Goal: Information Seeking & Learning: Learn about a topic

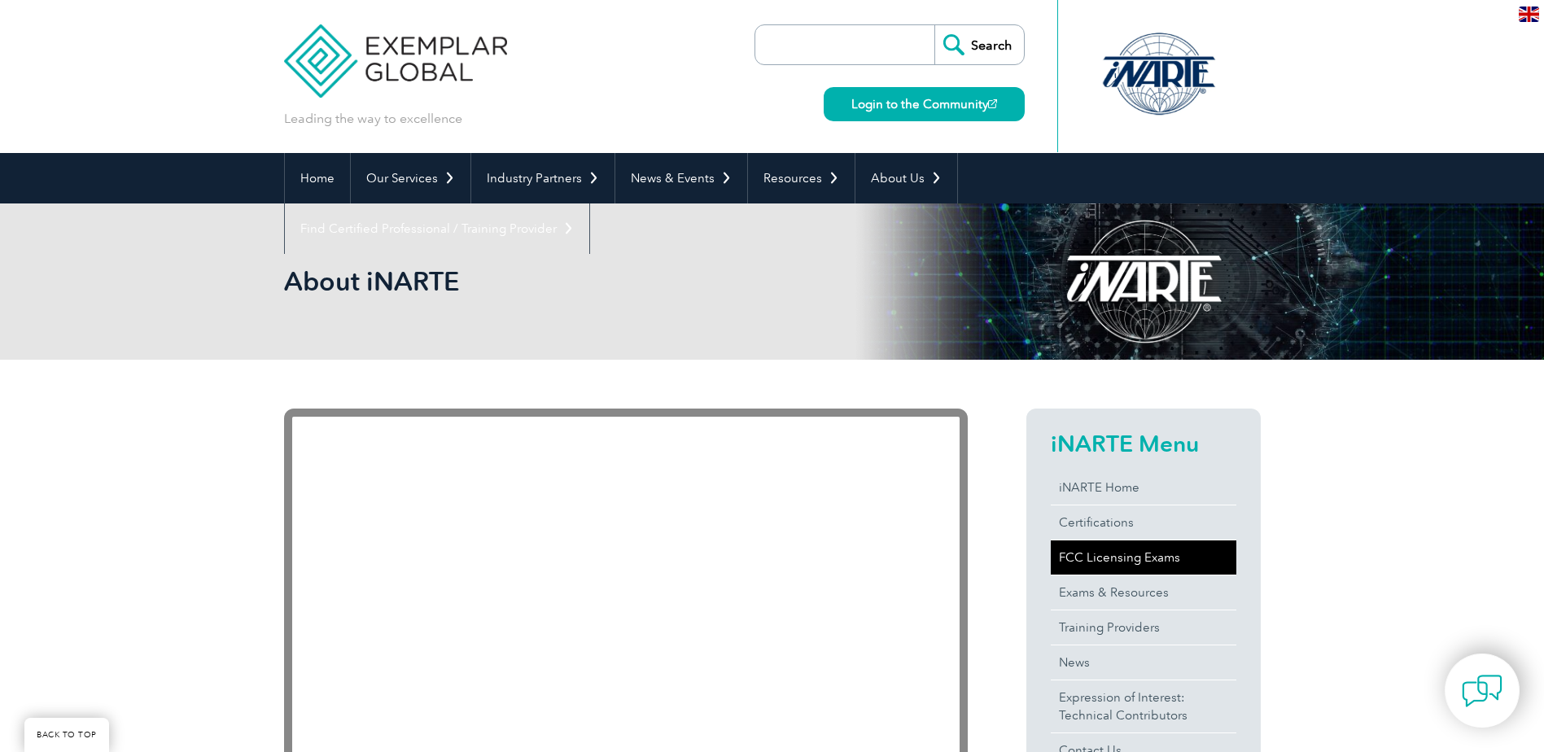
scroll to position [319, 0]
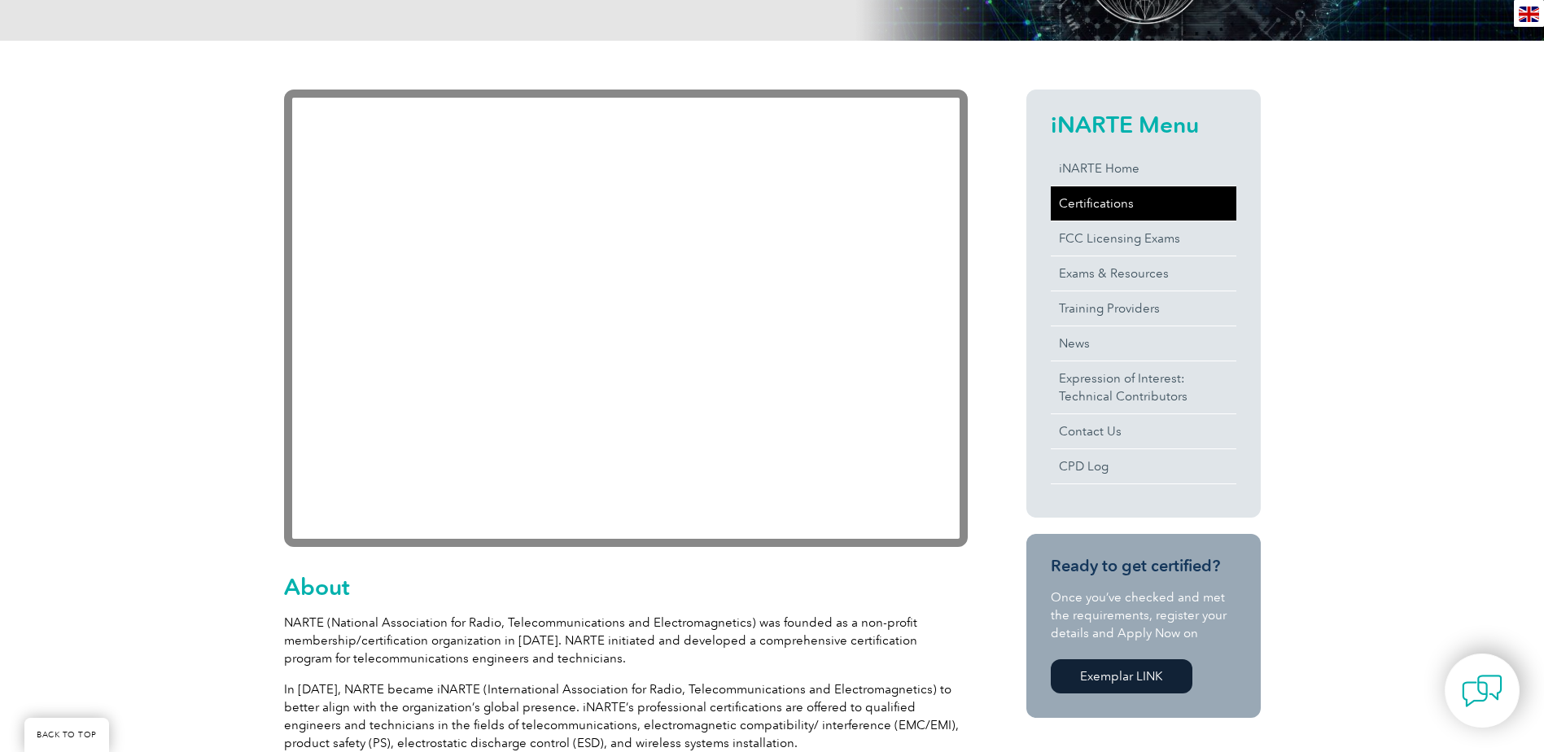
click at [1116, 208] on link "Certifications" at bounding box center [1144, 203] width 186 height 34
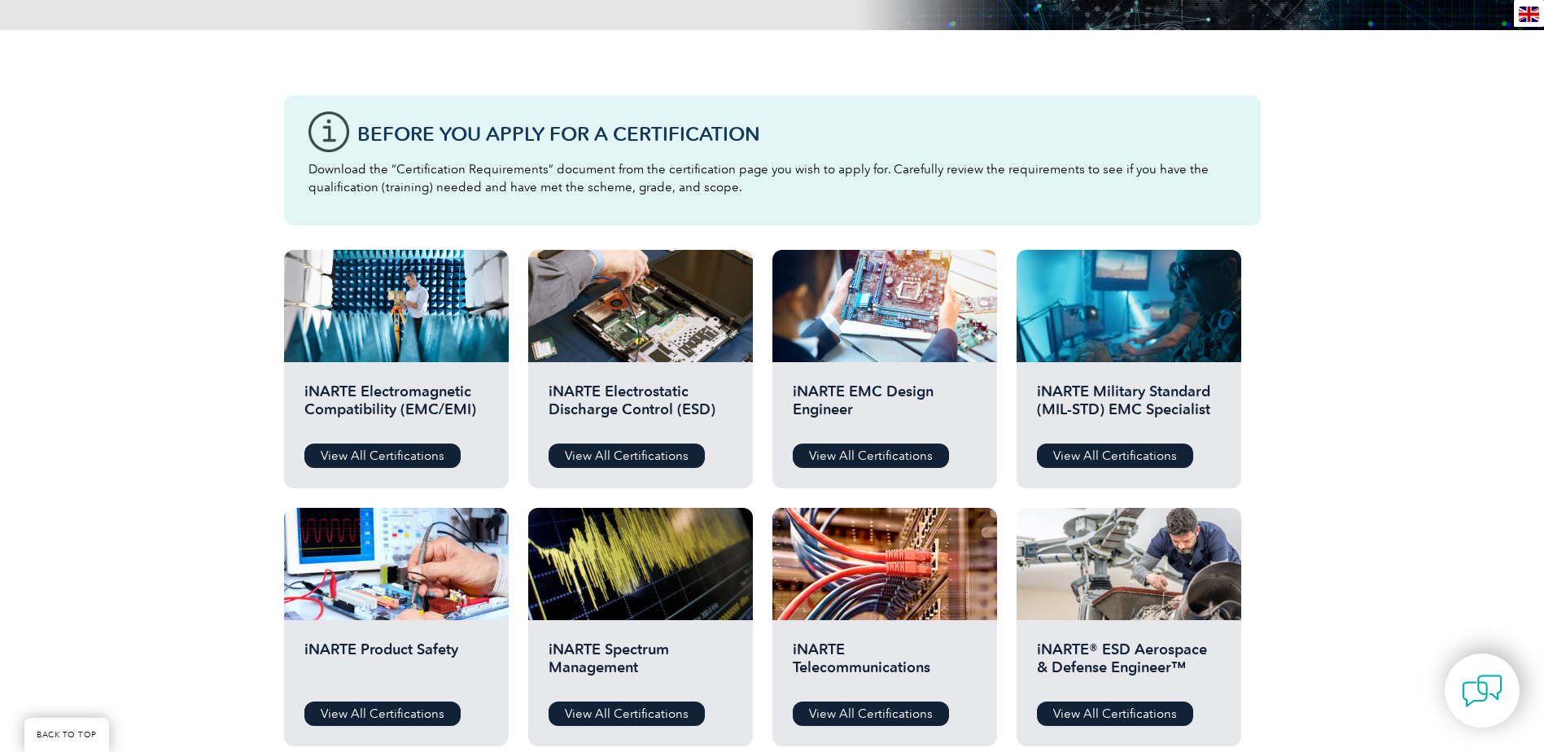
scroll to position [407, 0]
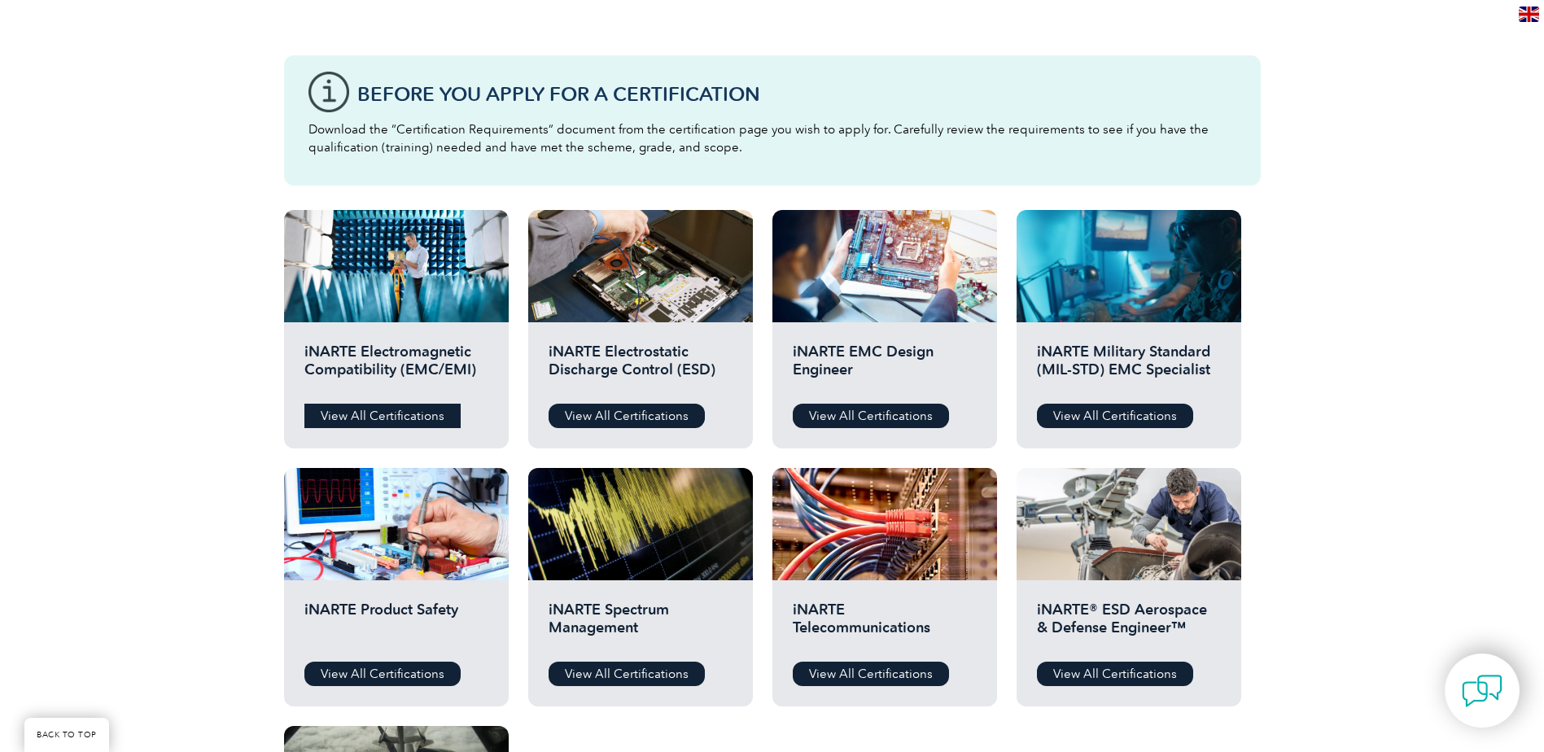
click at [383, 415] on link "View All Certifications" at bounding box center [382, 416] width 156 height 24
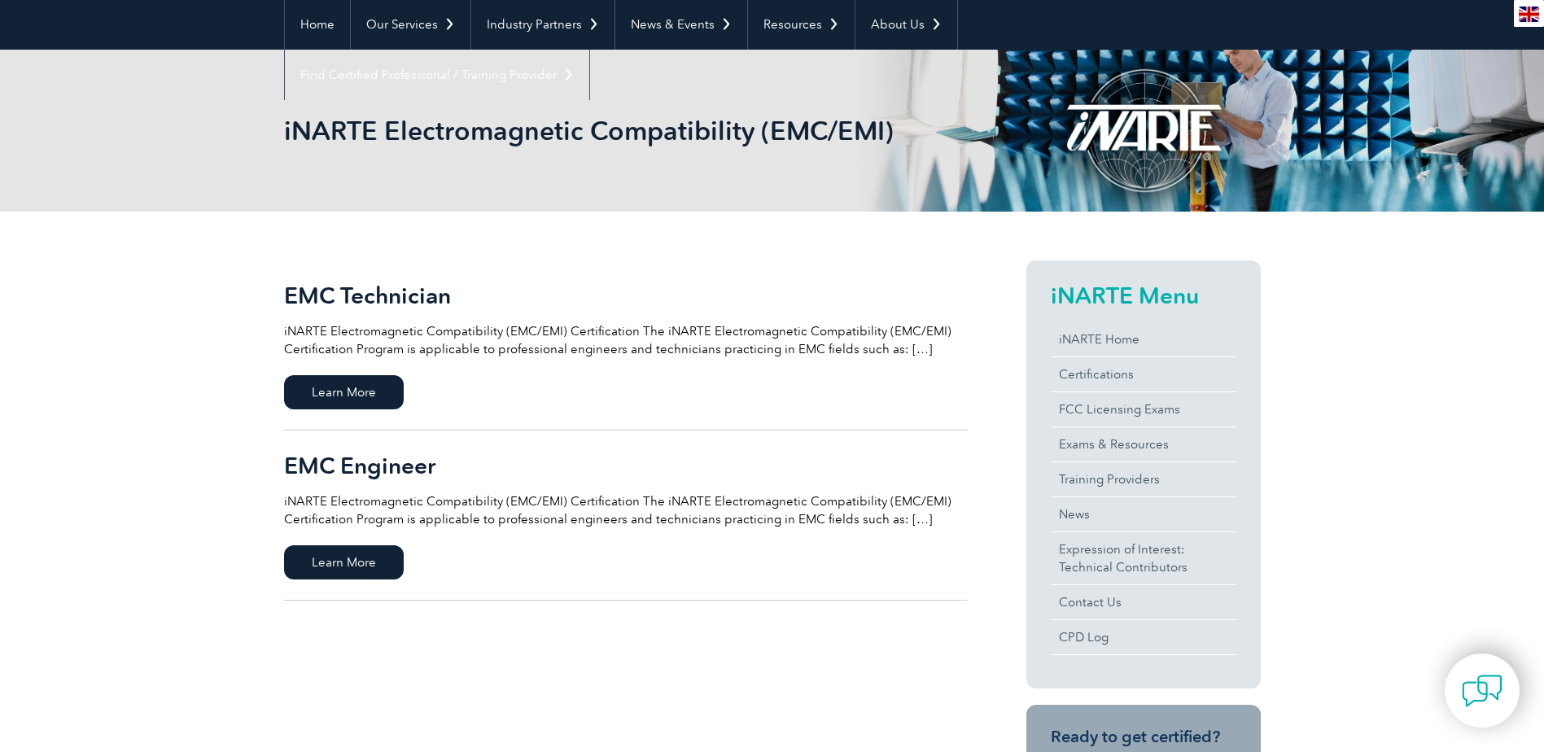
scroll to position [163, 0]
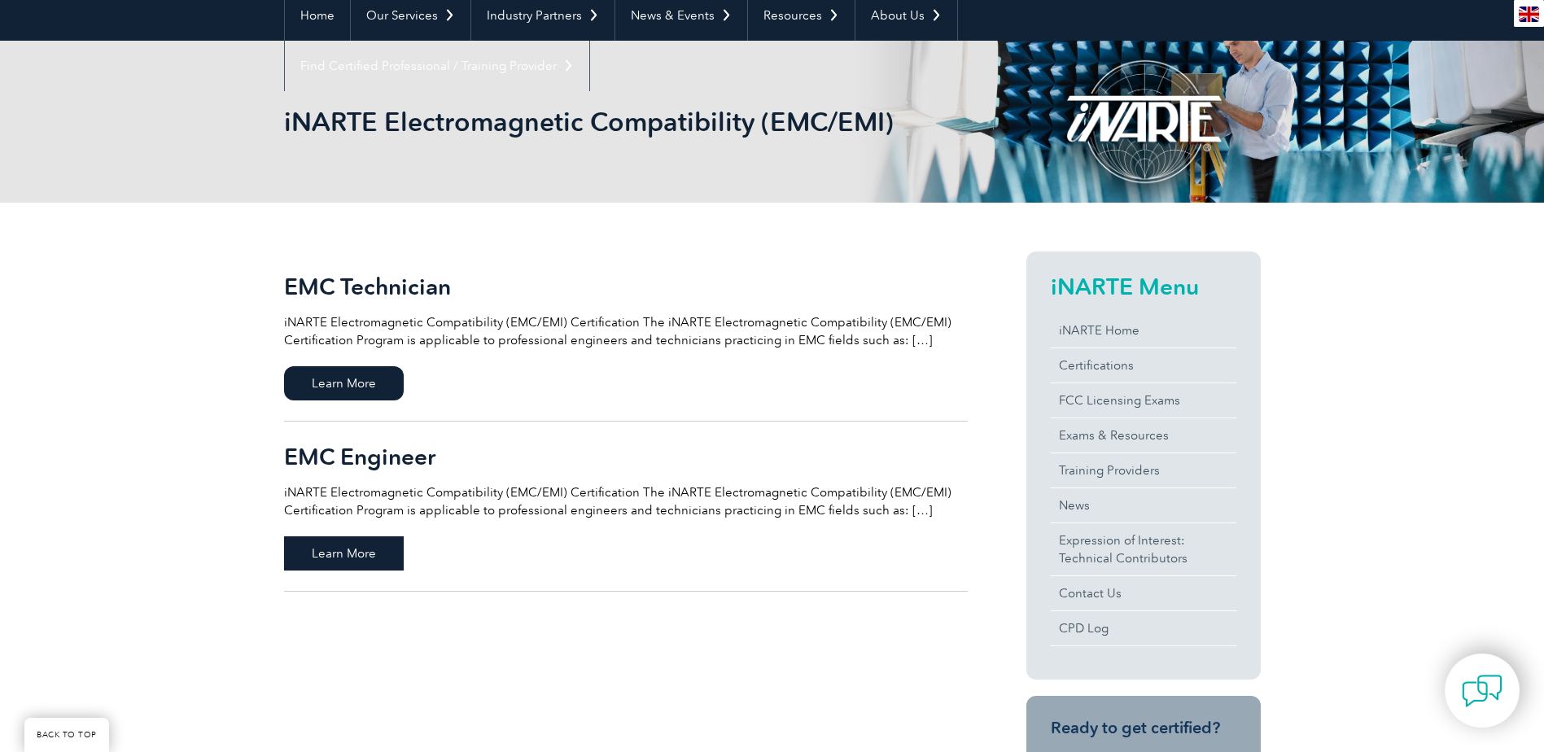
click at [352, 550] on span "Learn More" at bounding box center [344, 554] width 120 height 34
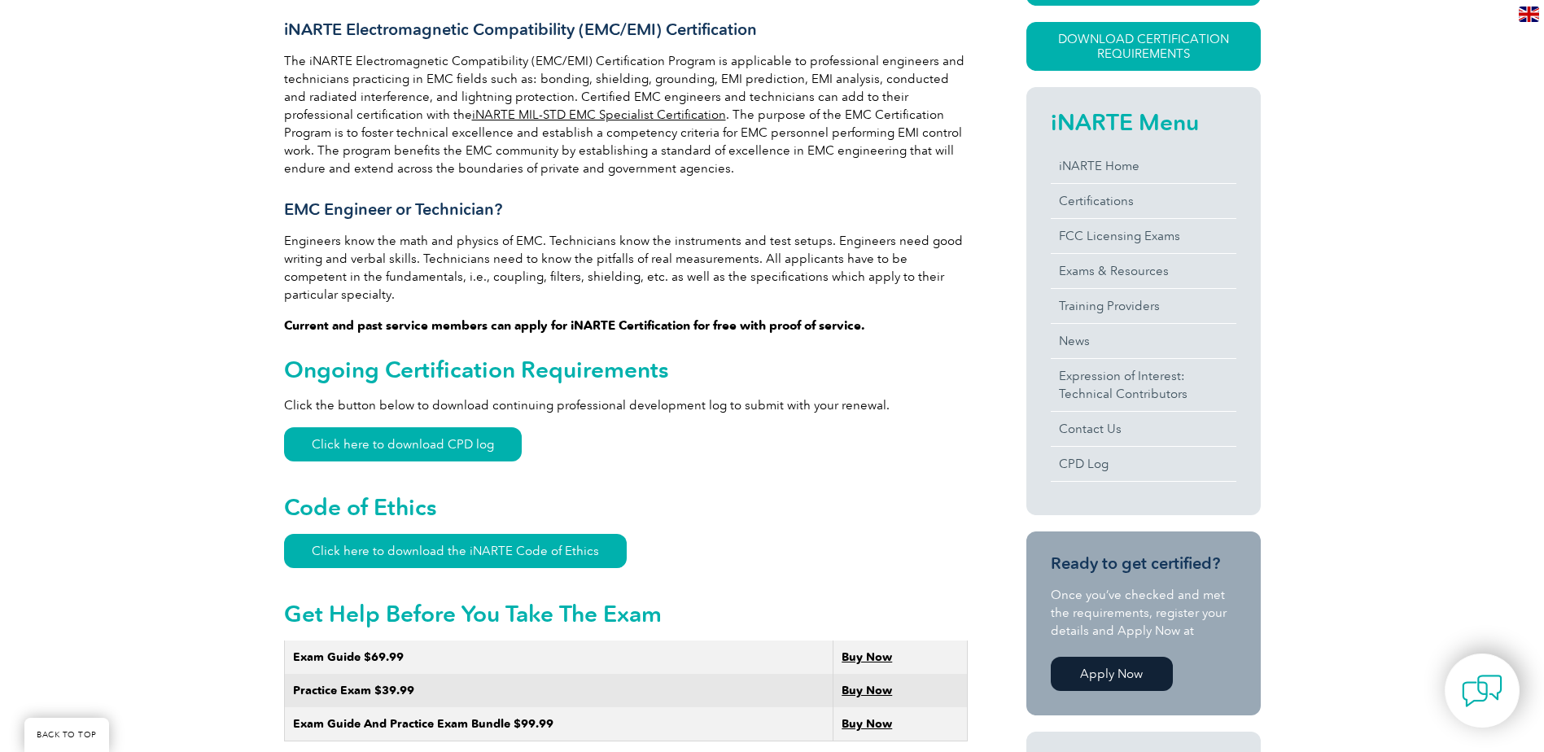
scroll to position [442, 0]
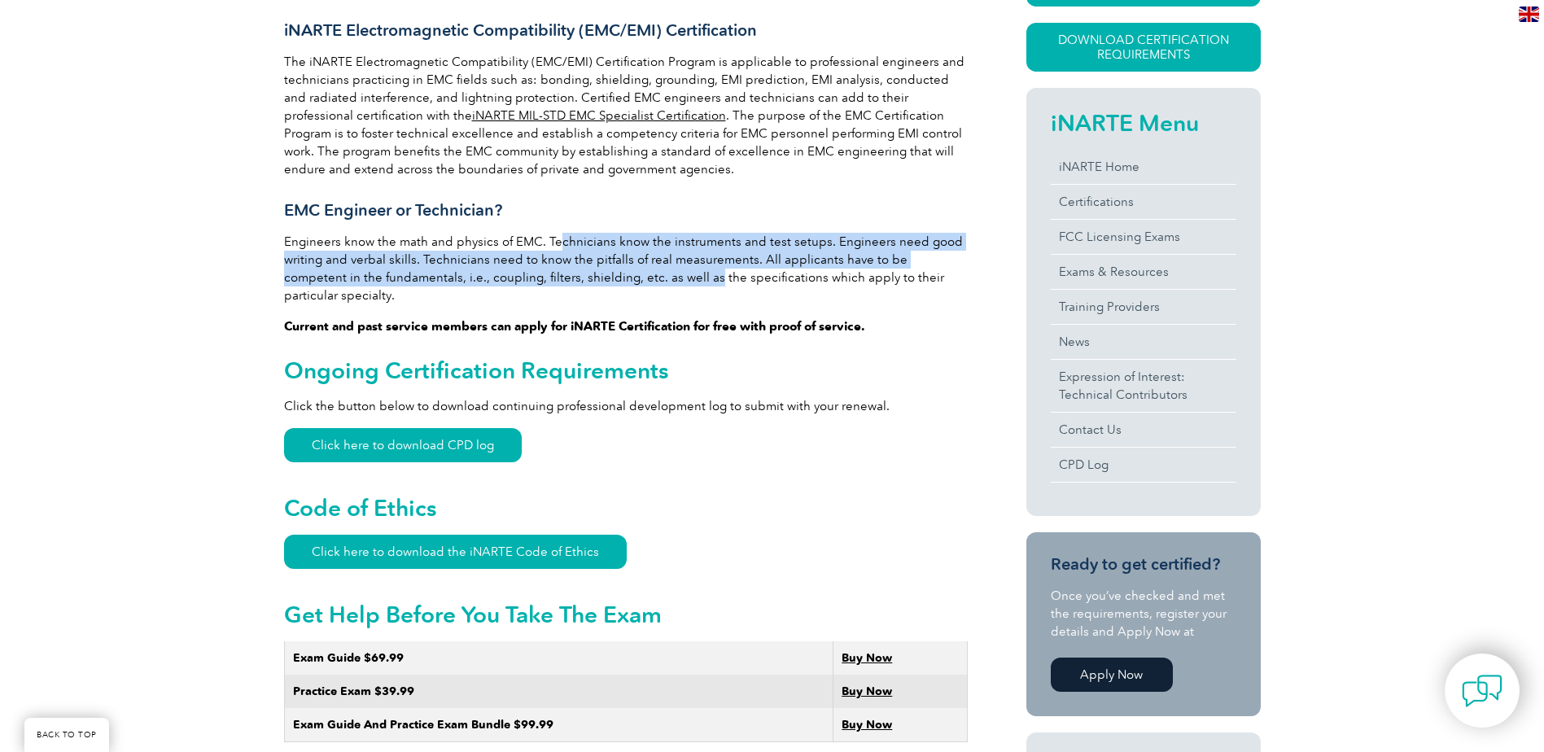
drag, startPoint x: 556, startPoint y: 238, endPoint x: 633, endPoint y: 269, distance: 83.3
click at [633, 269] on p "Engineers know the math and physics of EMC. Technicians know the instruments an…" at bounding box center [626, 269] width 684 height 72
click at [632, 269] on p "Engineers know the math and physics of EMC. Technicians know the instruments an…" at bounding box center [626, 269] width 684 height 72
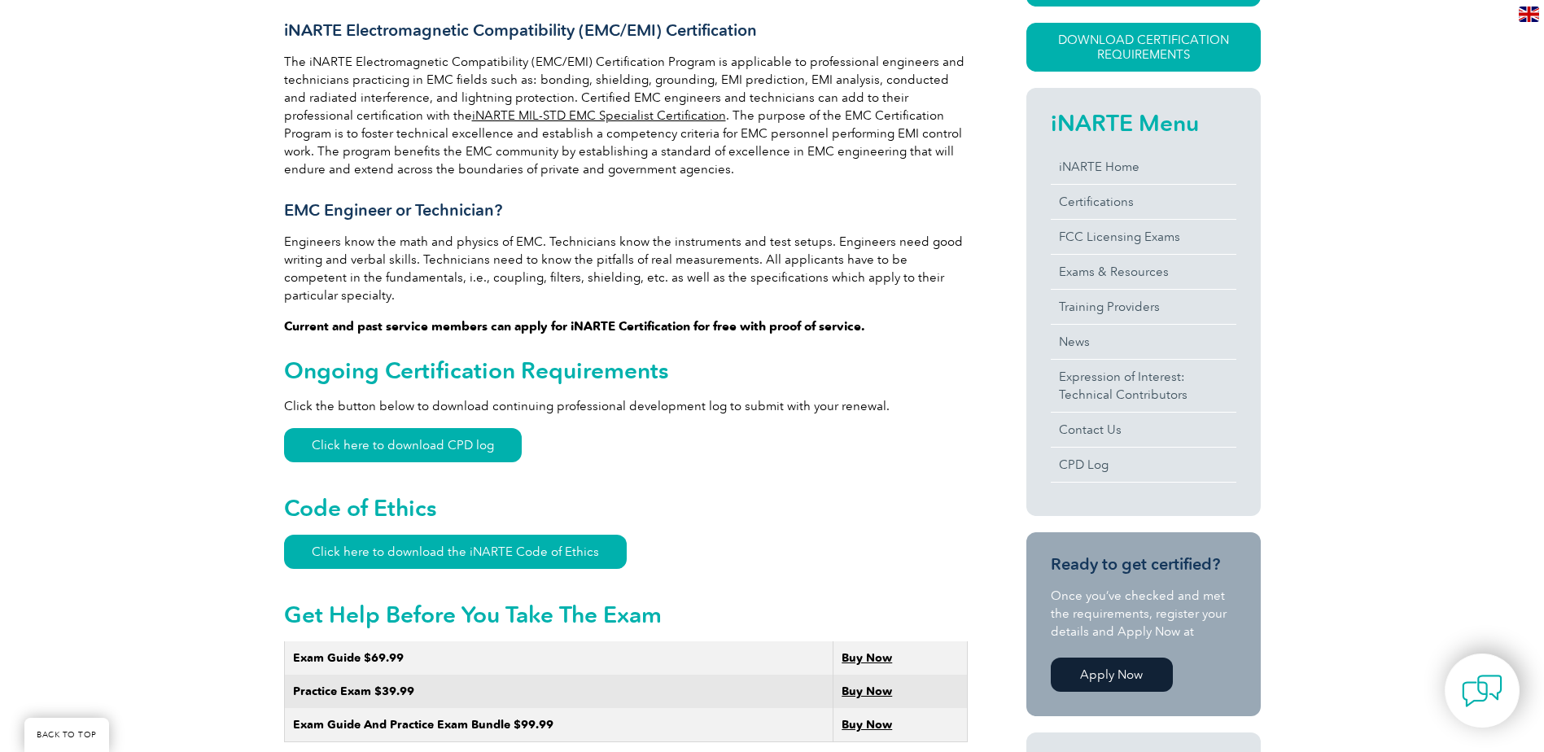
click at [669, 283] on p "Engineers know the math and physics of EMC. Technicians know the instruments an…" at bounding box center [626, 269] width 684 height 72
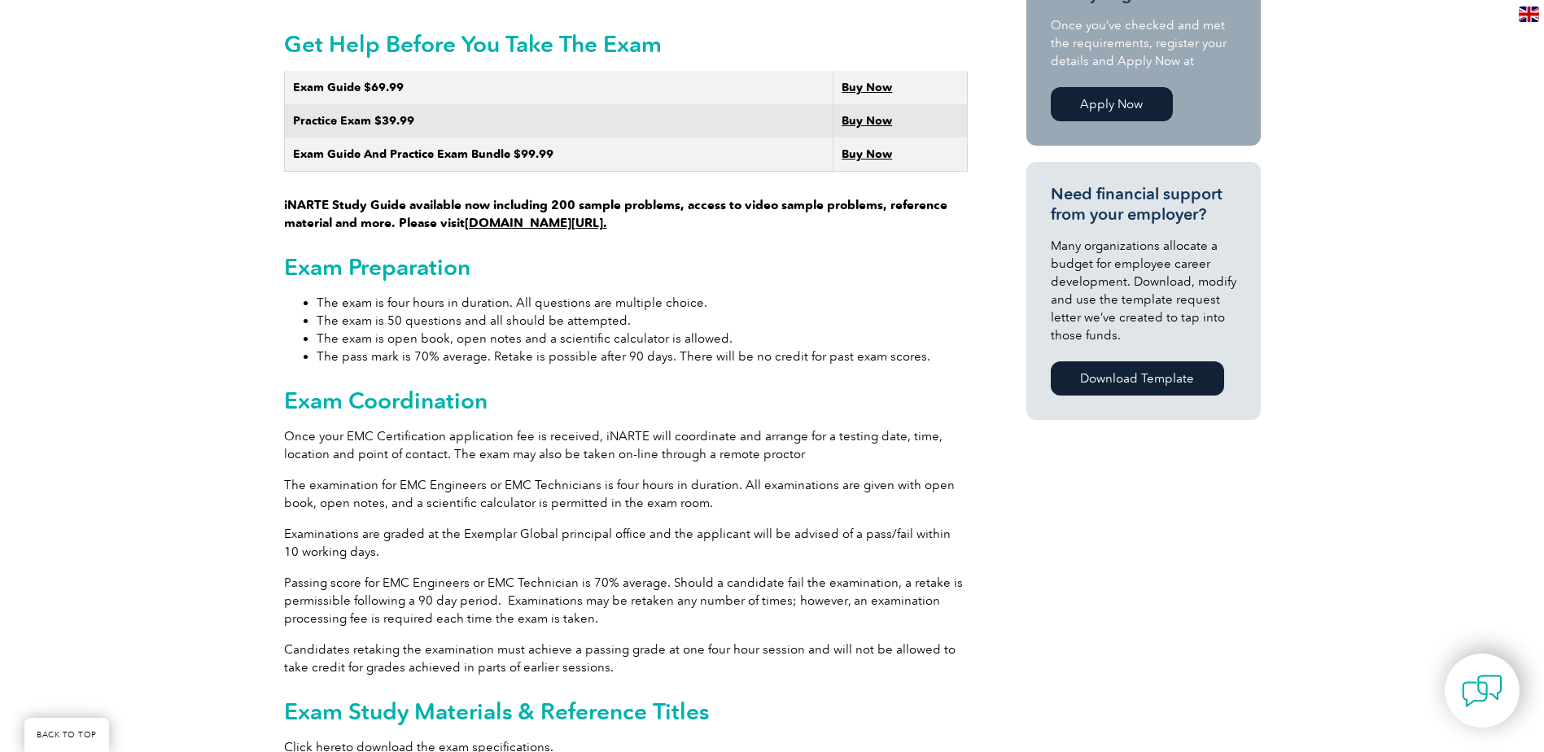
scroll to position [1012, 0]
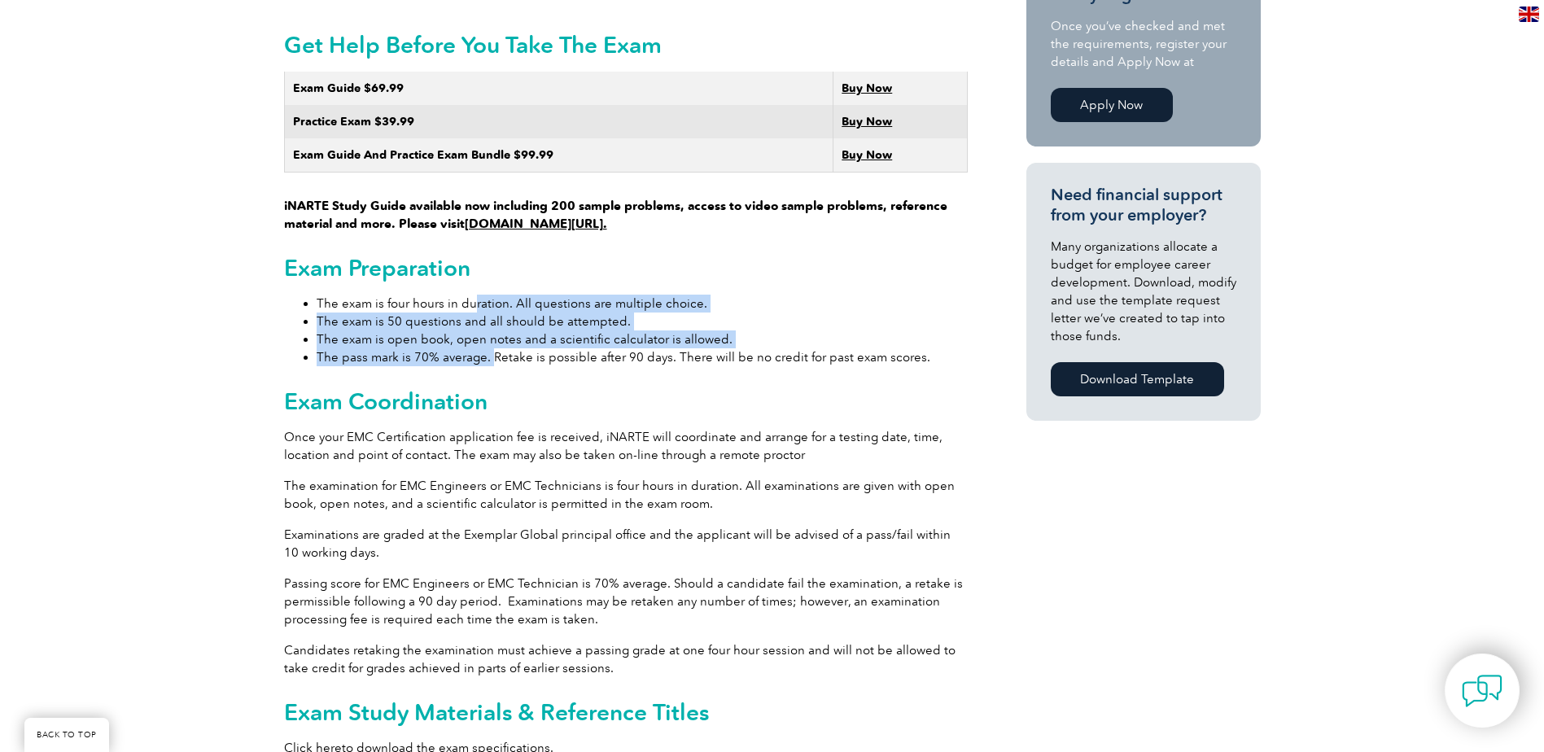
drag, startPoint x: 474, startPoint y: 285, endPoint x: 490, endPoint y: 335, distance: 52.3
click at [490, 335] on ul "The exam is four hours in duration. All questions are multiple choice. The exam…" at bounding box center [626, 331] width 684 height 72
click at [490, 348] on li "The pass mark is 70% average. Retake is possible after 90 days. There will be n…" at bounding box center [642, 357] width 651 height 18
drag, startPoint x: 533, startPoint y: 300, endPoint x: 566, endPoint y: 326, distance: 41.7
click at [566, 326] on ul "The exam is four hours in duration. All questions are multiple choice. The exam…" at bounding box center [626, 331] width 684 height 72
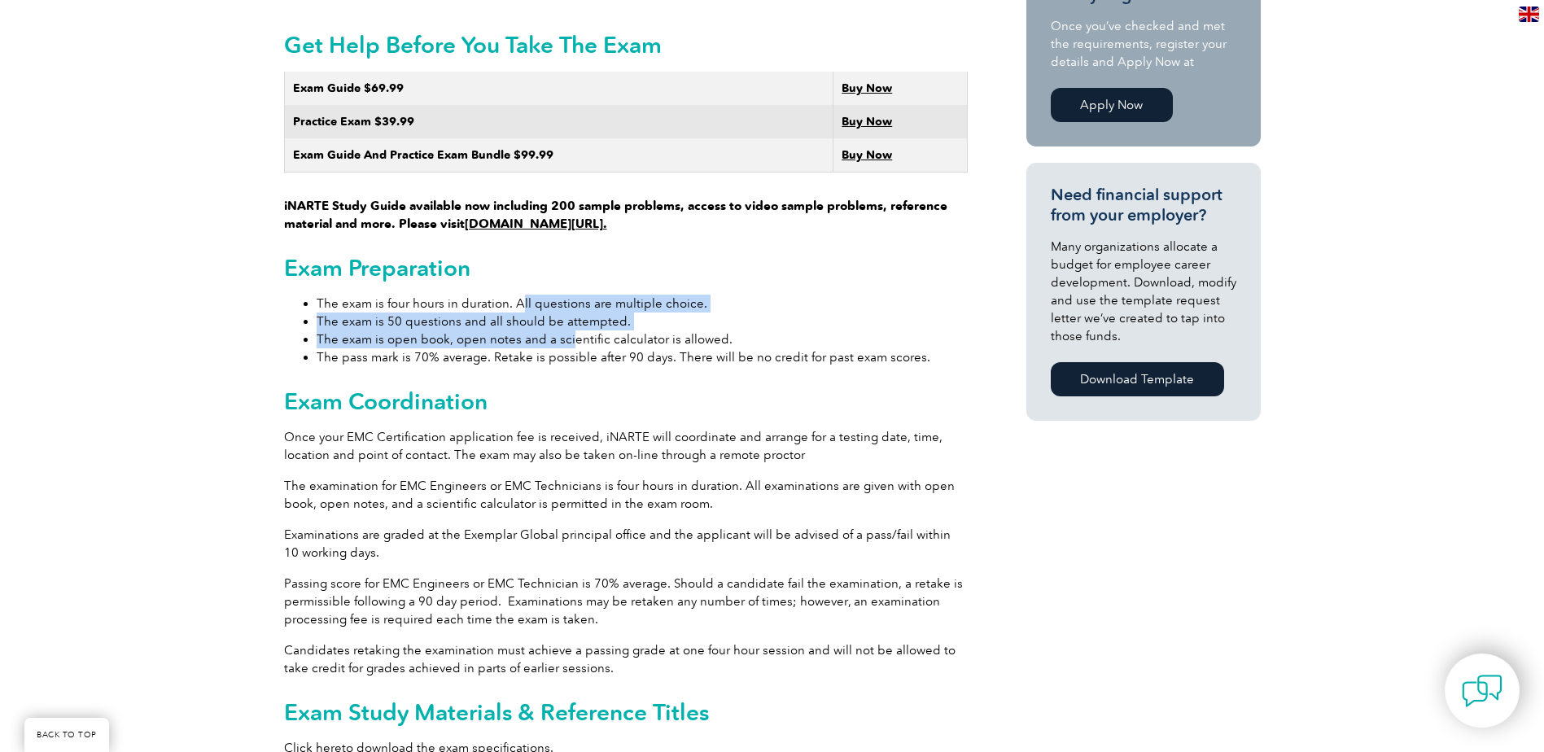
click at [566, 331] on li "The exam is open book, open notes and a scientific calculator is allowed." at bounding box center [642, 340] width 651 height 18
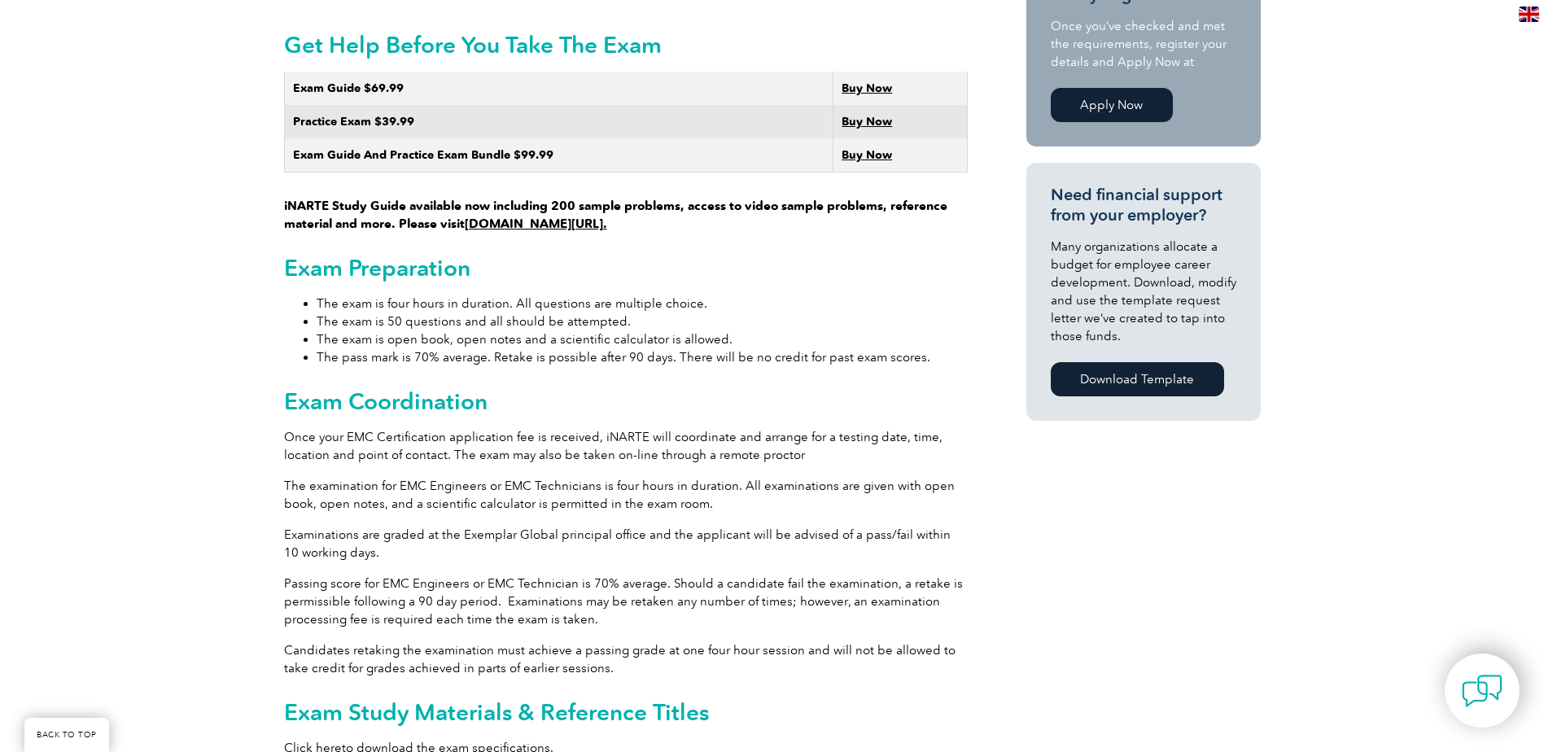
click at [589, 348] on li "The pass mark is 70% average. Retake is possible after 90 days. There will be n…" at bounding box center [642, 357] width 651 height 18
